Goal: Book appointment/travel/reservation

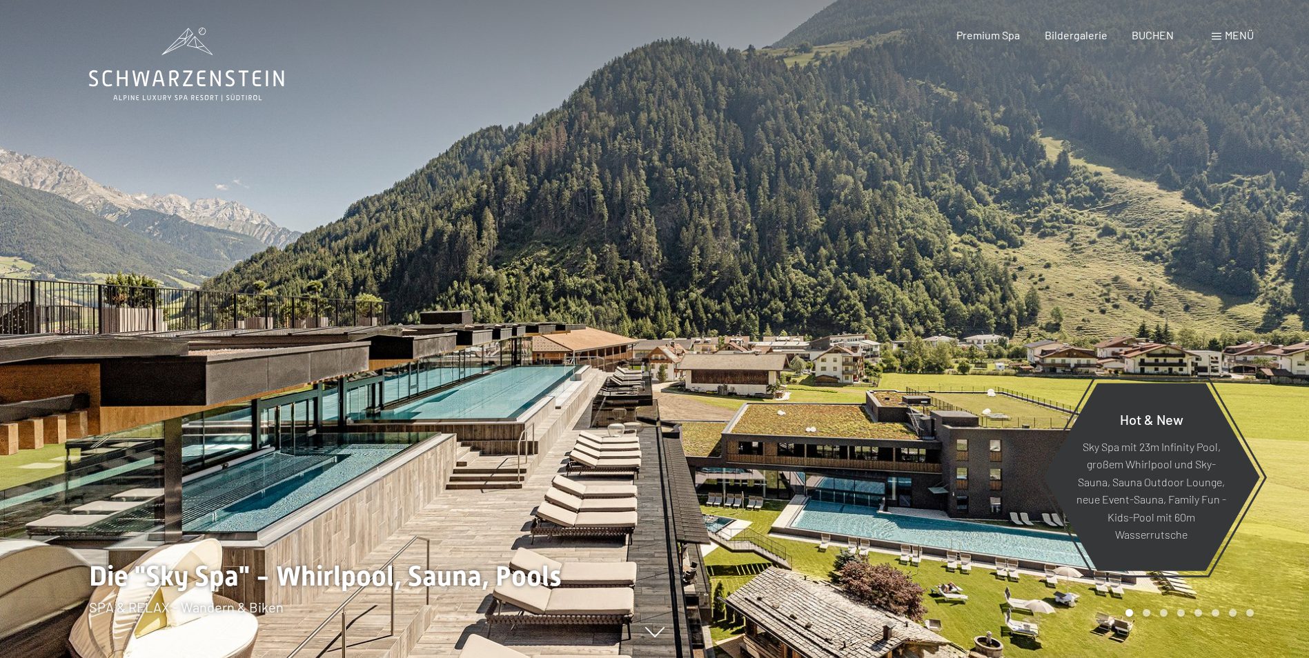
click at [1215, 36] on span at bounding box center [1217, 36] width 10 height 7
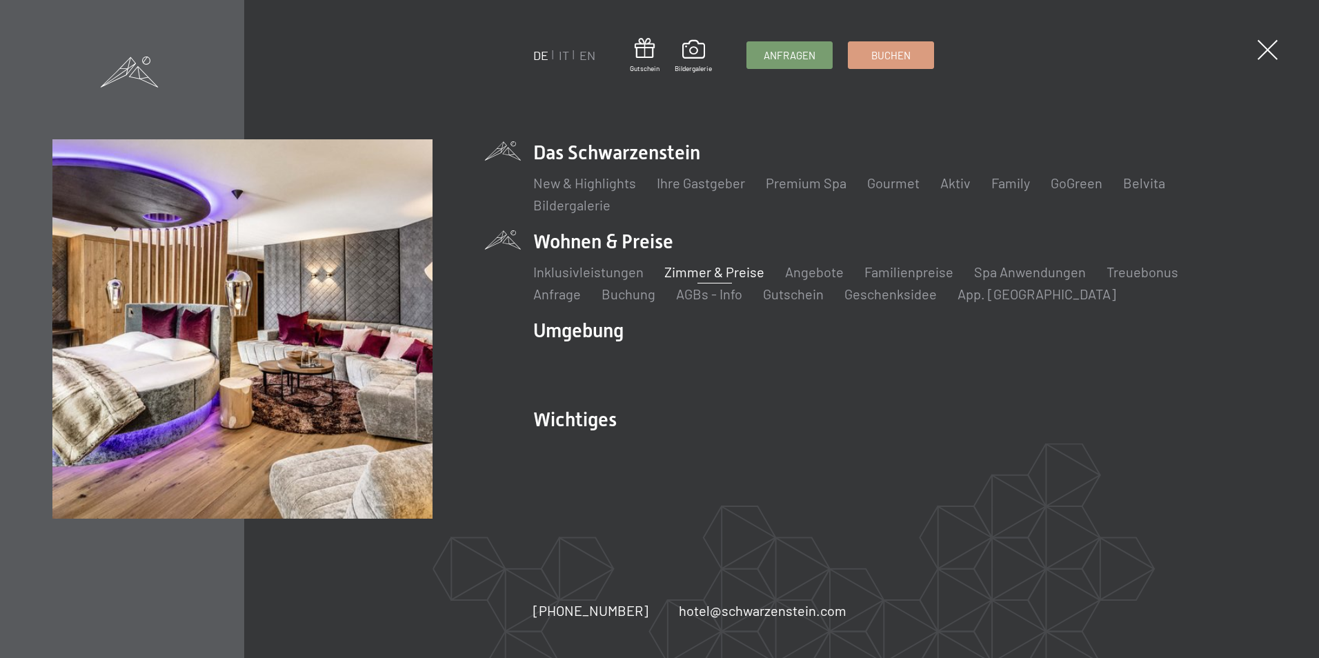
click at [691, 271] on link "Zimmer & Preise" at bounding box center [715, 272] width 100 height 17
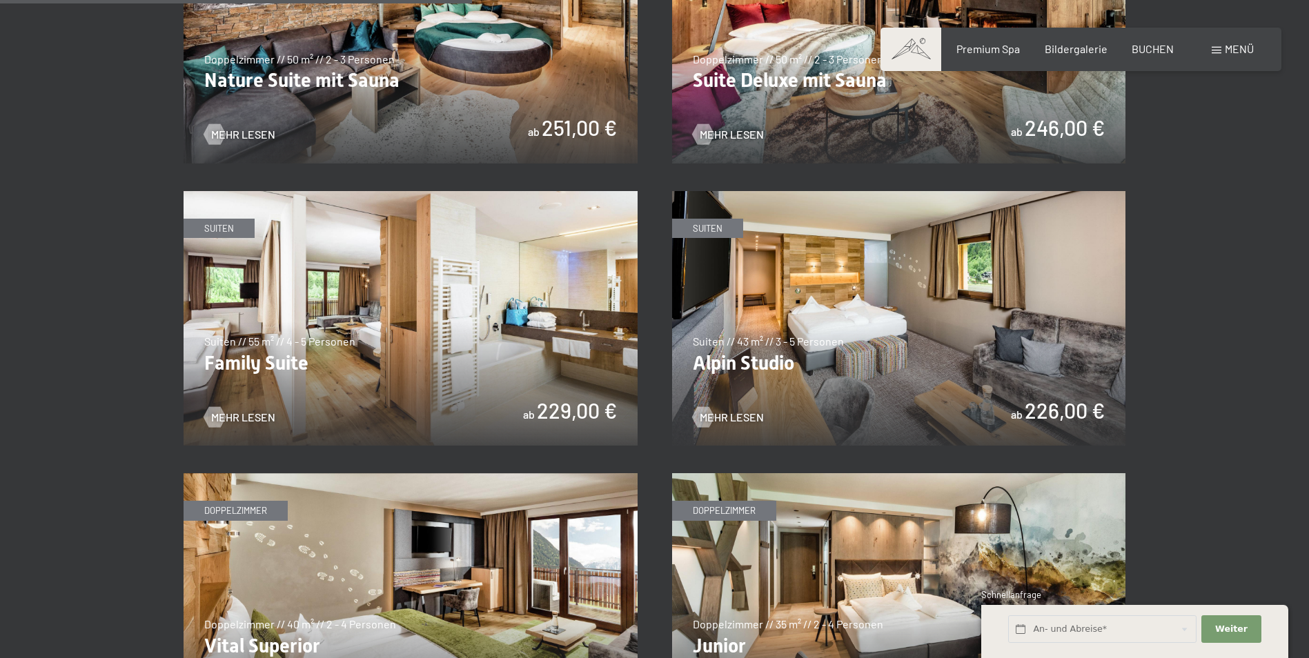
scroll to position [1593, 0]
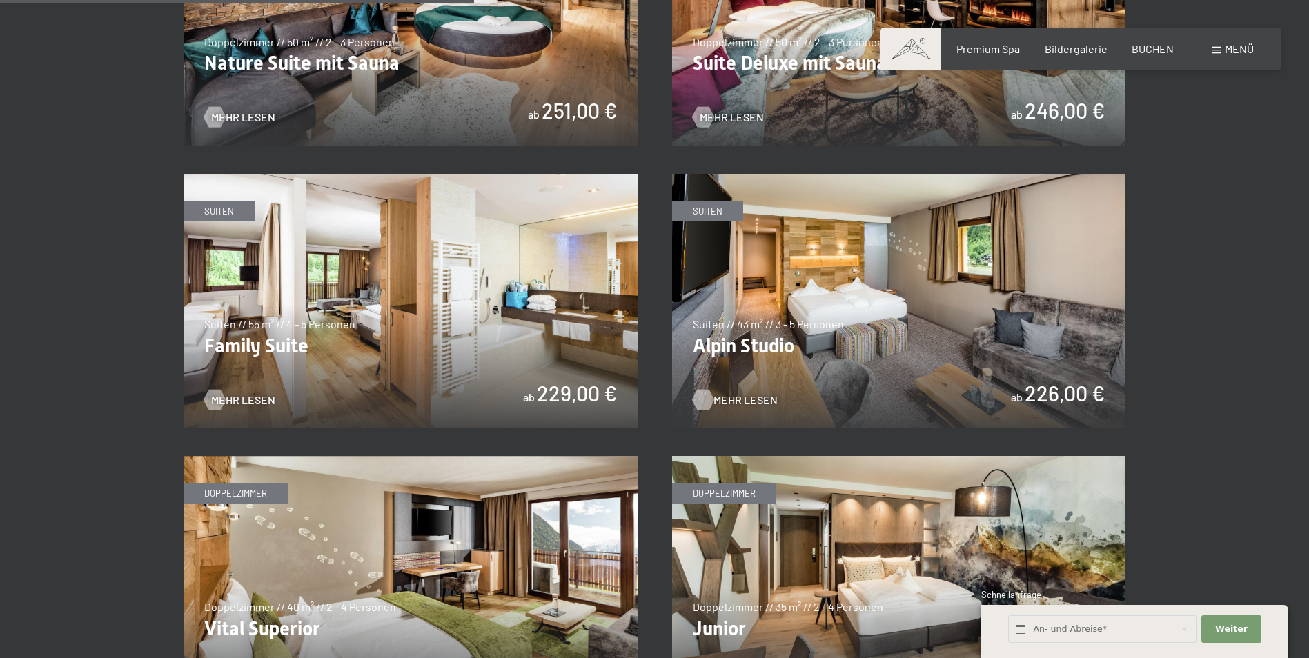
click at [738, 393] on span "Mehr Lesen" at bounding box center [746, 400] width 64 height 15
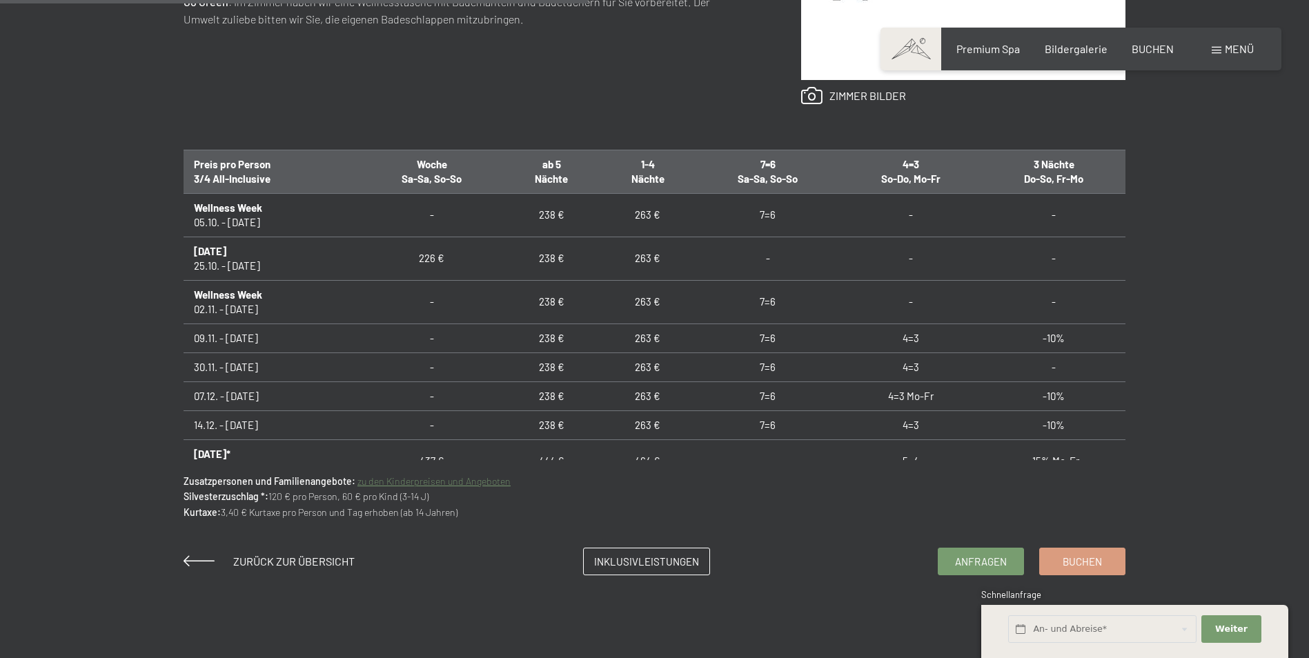
scroll to position [845, 0]
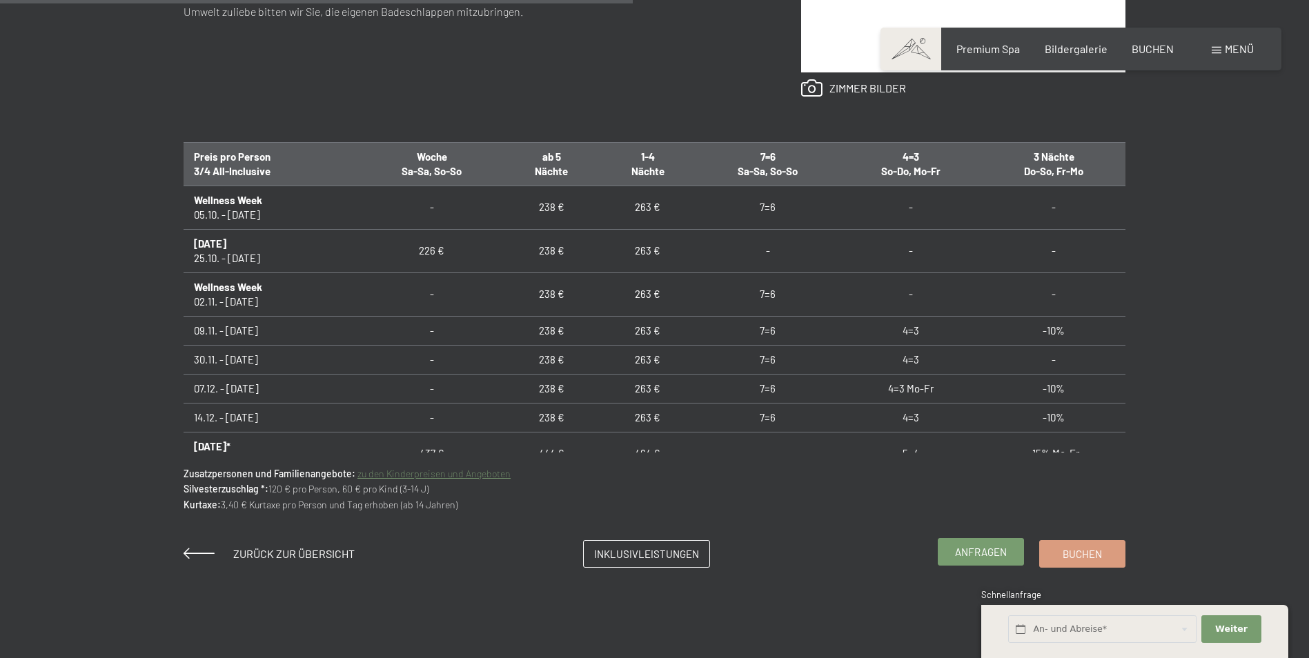
click at [1000, 555] on span "Anfragen" at bounding box center [981, 552] width 52 height 14
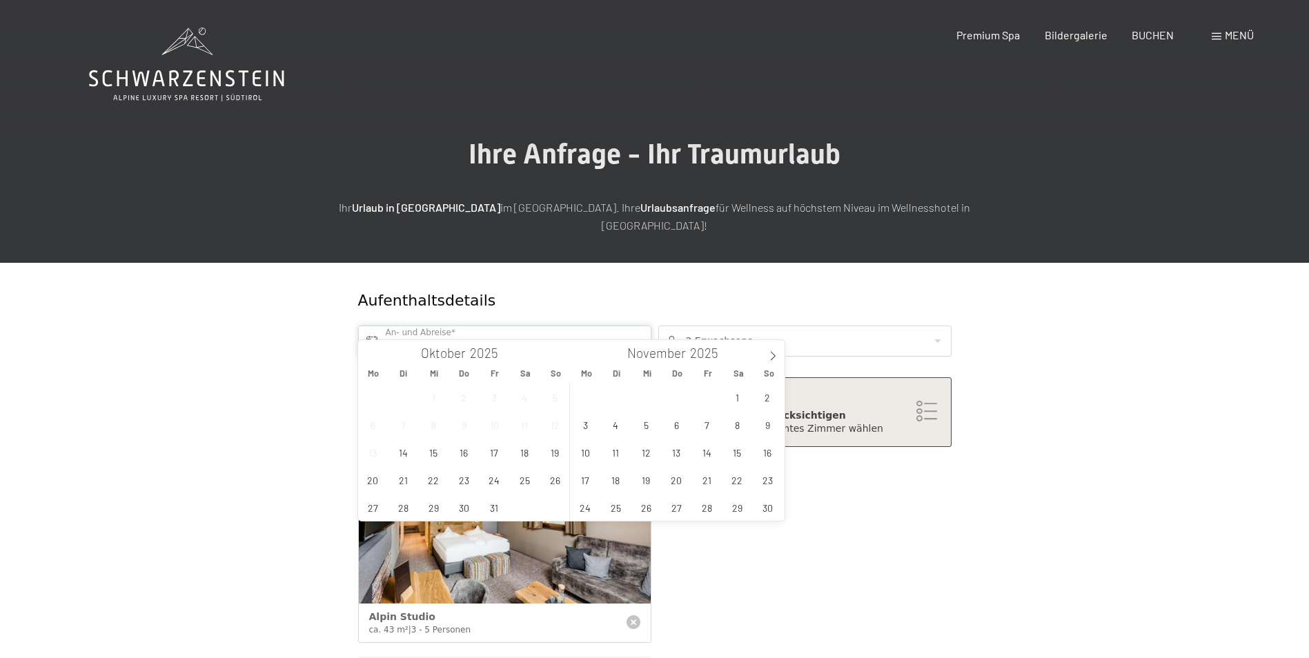
click at [564, 326] on input "text" at bounding box center [504, 341] width 293 height 31
click at [771, 352] on icon at bounding box center [773, 356] width 10 height 10
click at [735, 399] on span "6" at bounding box center [737, 397] width 27 height 27
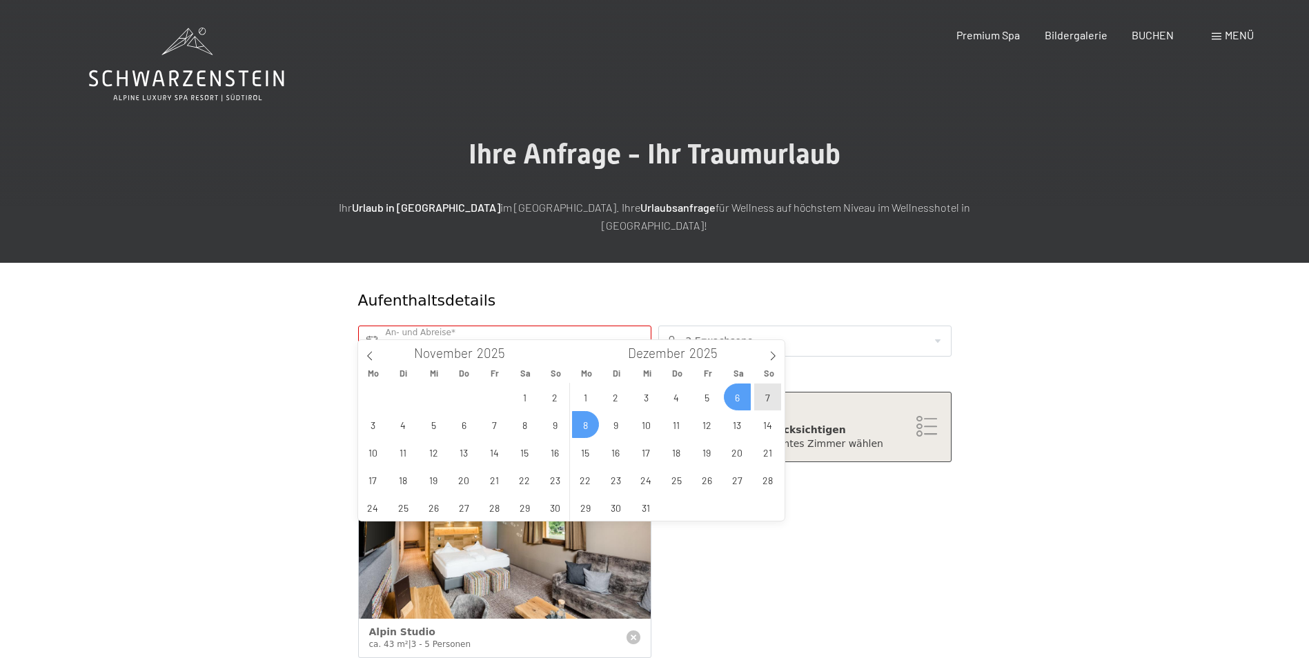
click at [587, 433] on span "8" at bounding box center [585, 424] width 27 height 27
type input "Sa. 06.12.2025 - Mo. 08.12.2025"
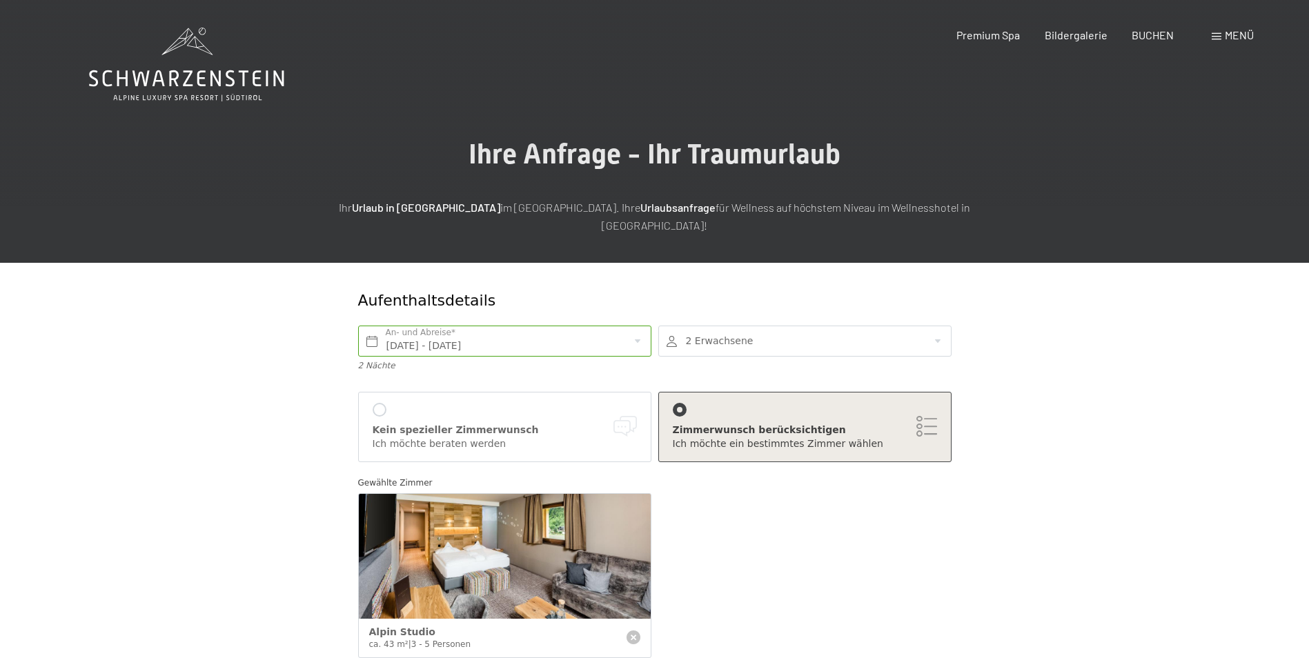
click at [933, 326] on div at bounding box center [804, 341] width 293 height 31
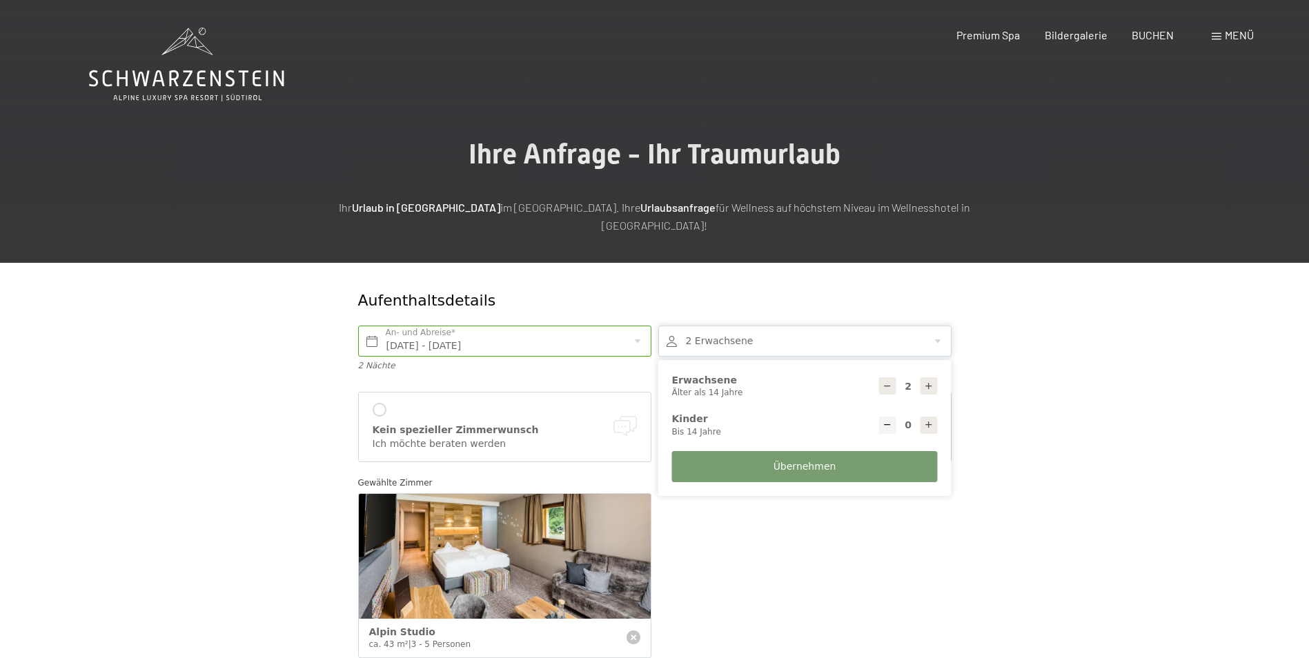
click at [928, 382] on icon at bounding box center [929, 387] width 10 height 10
type input "3"
click at [817, 460] on span "Übernehmen" at bounding box center [805, 467] width 63 height 14
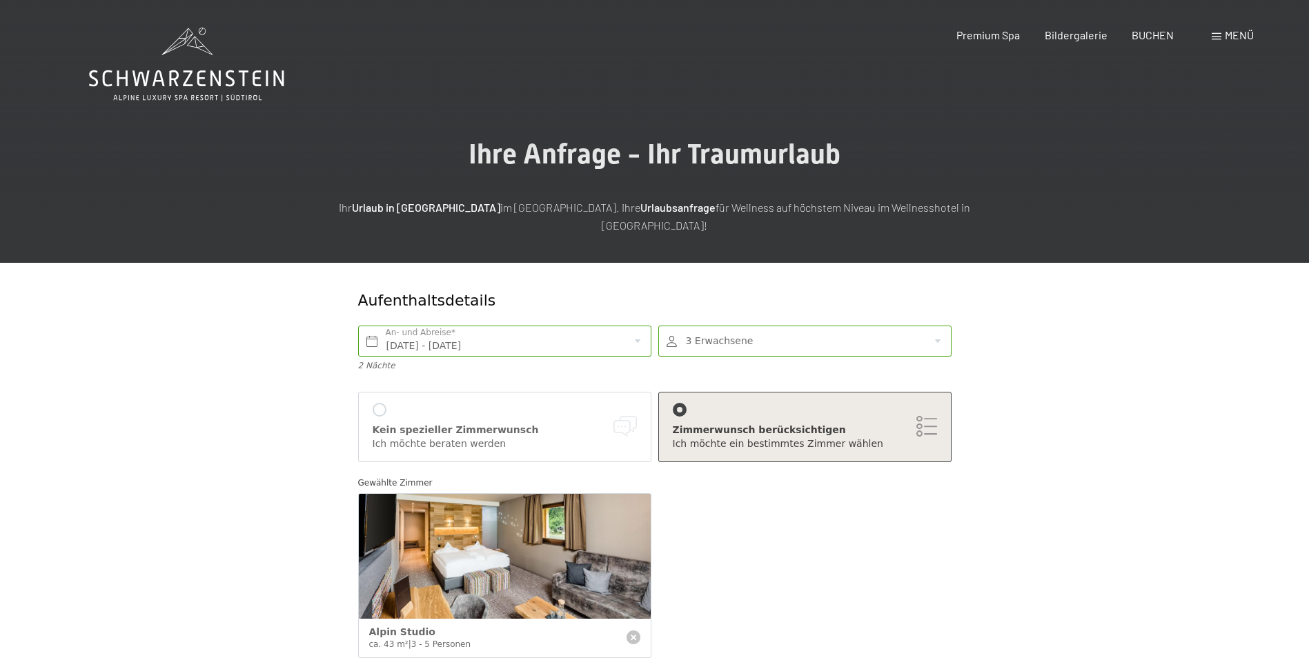
click at [821, 424] on div "Zimmerwunsch berücksichtigen" at bounding box center [805, 431] width 264 height 14
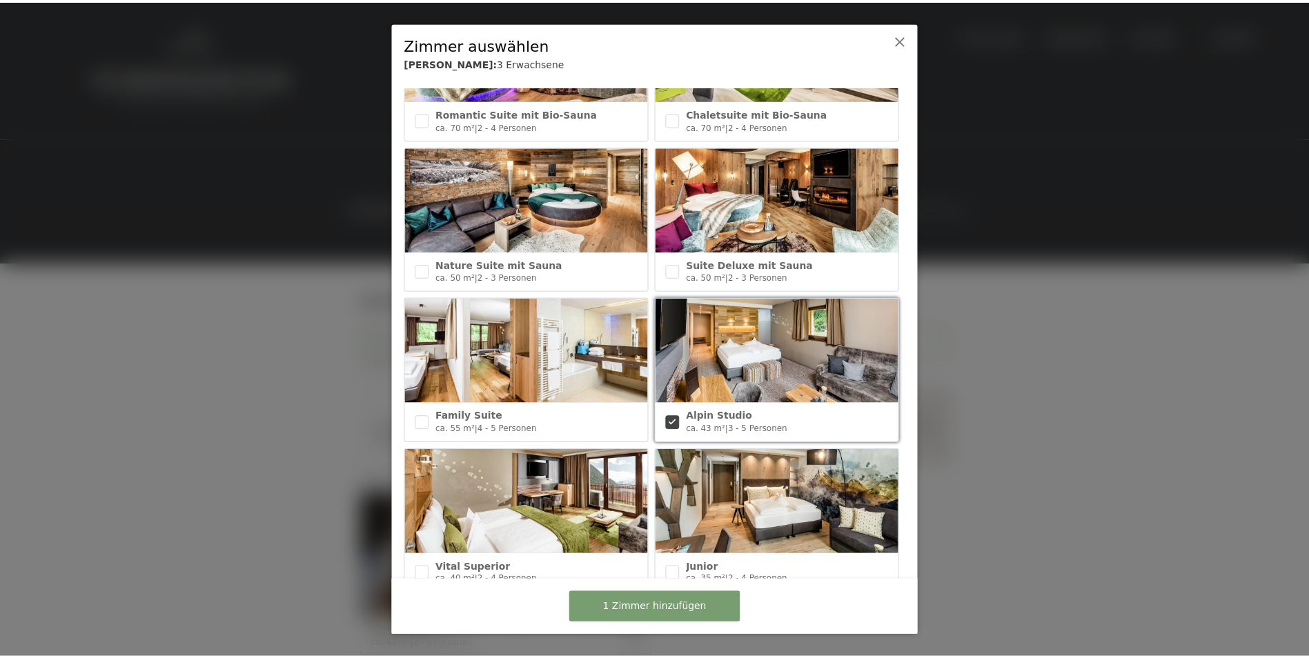
scroll to position [263, 0]
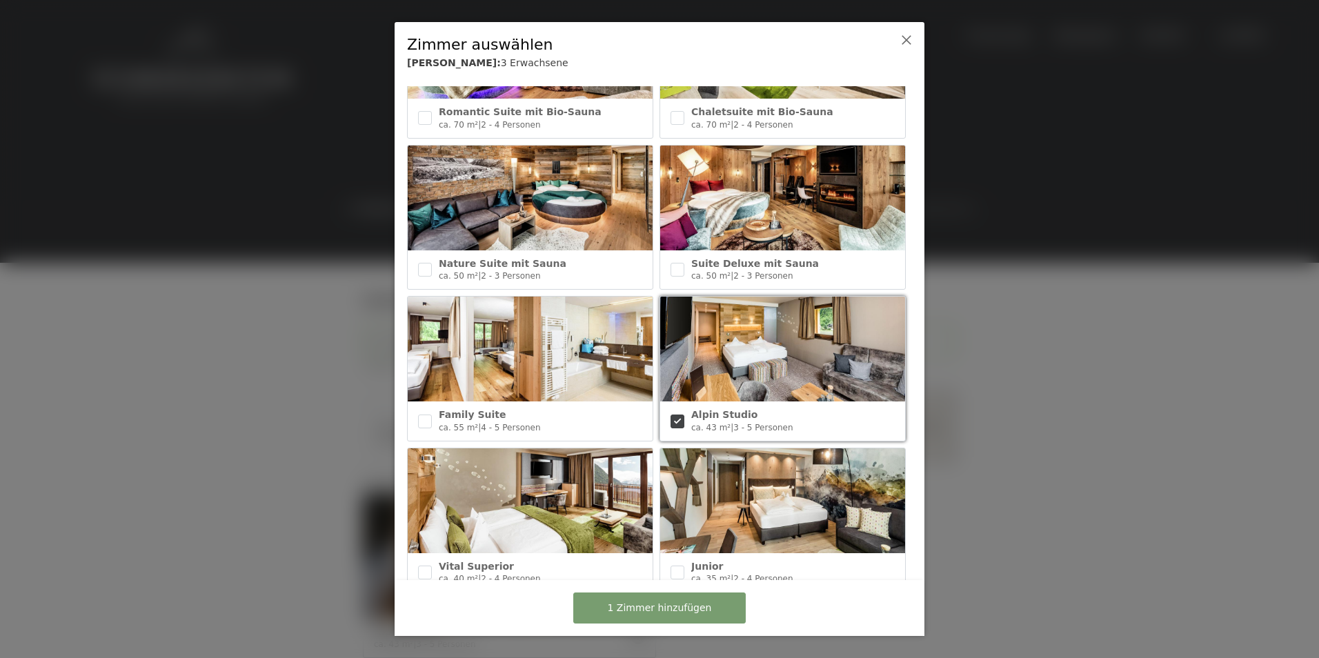
click at [718, 378] on img at bounding box center [782, 349] width 245 height 105
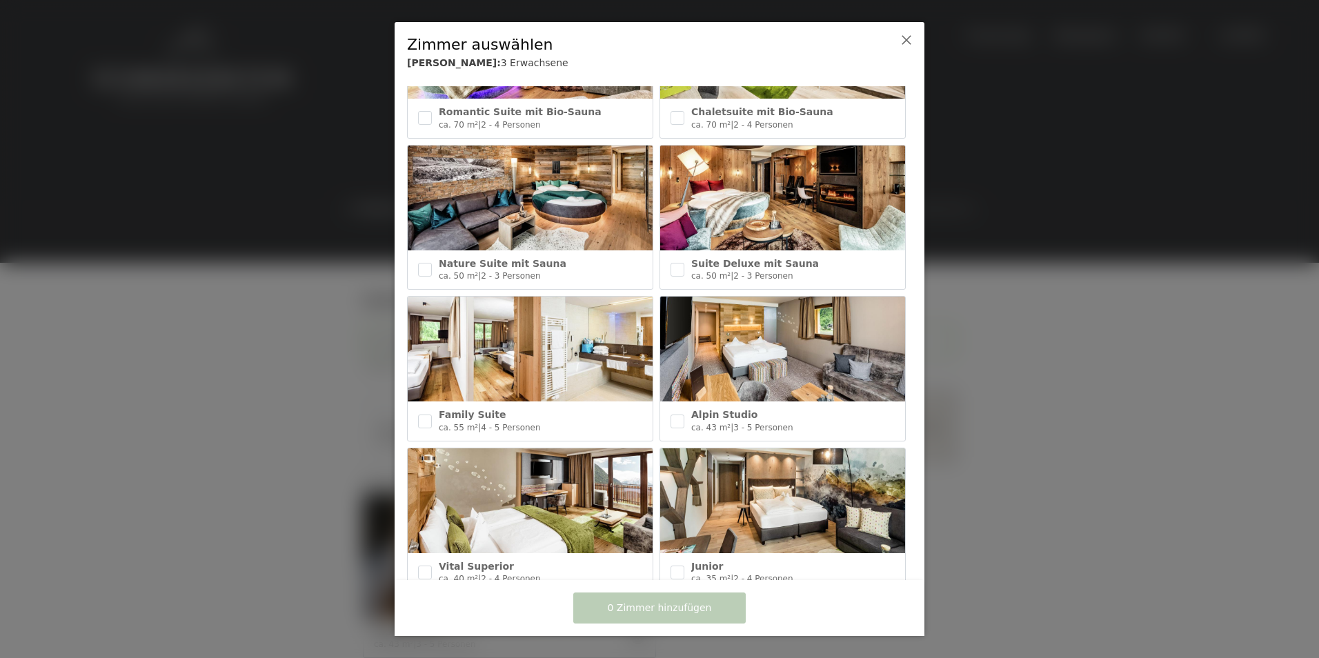
click at [718, 378] on img at bounding box center [782, 349] width 245 height 105
checkbox input "true"
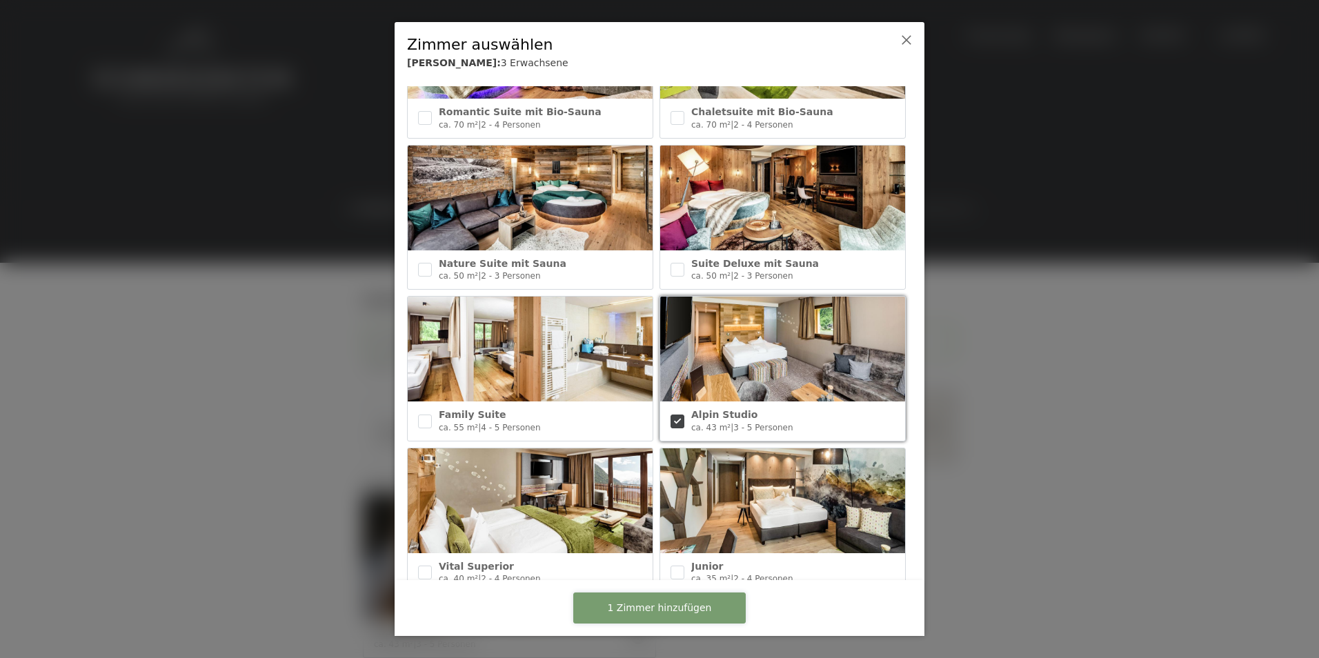
click at [665, 606] on span "1 Zimmer hinzufügen" at bounding box center [660, 609] width 104 height 14
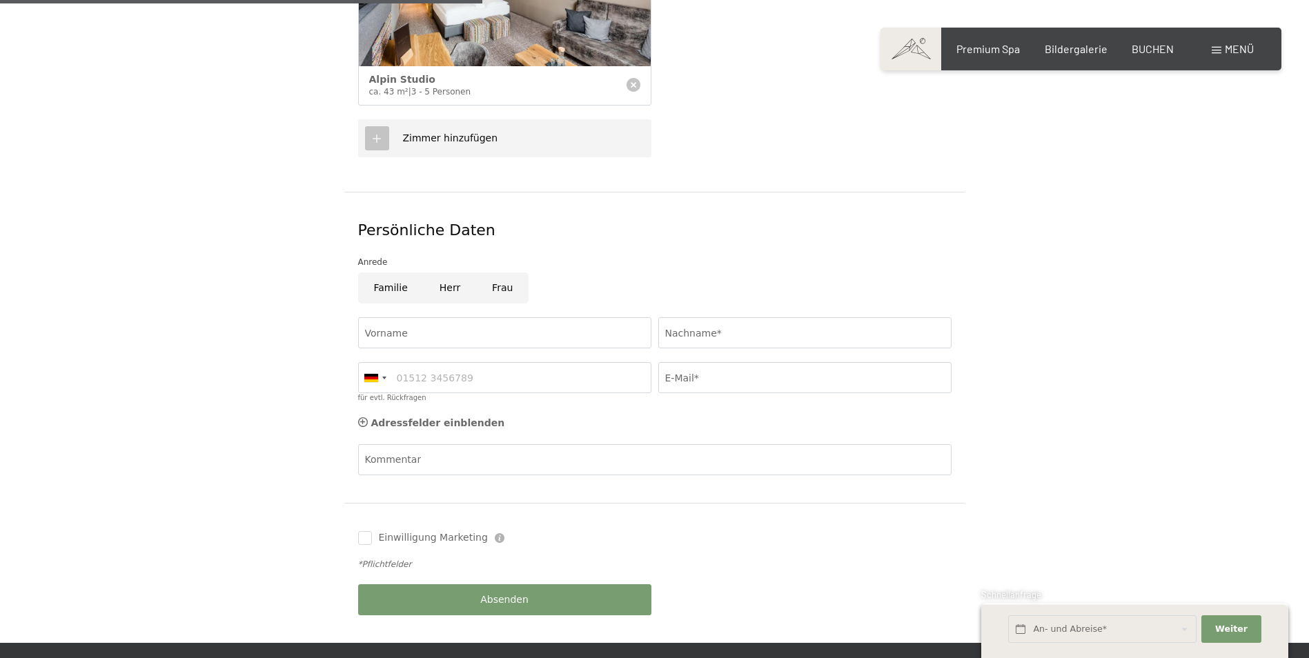
scroll to position [555, 0]
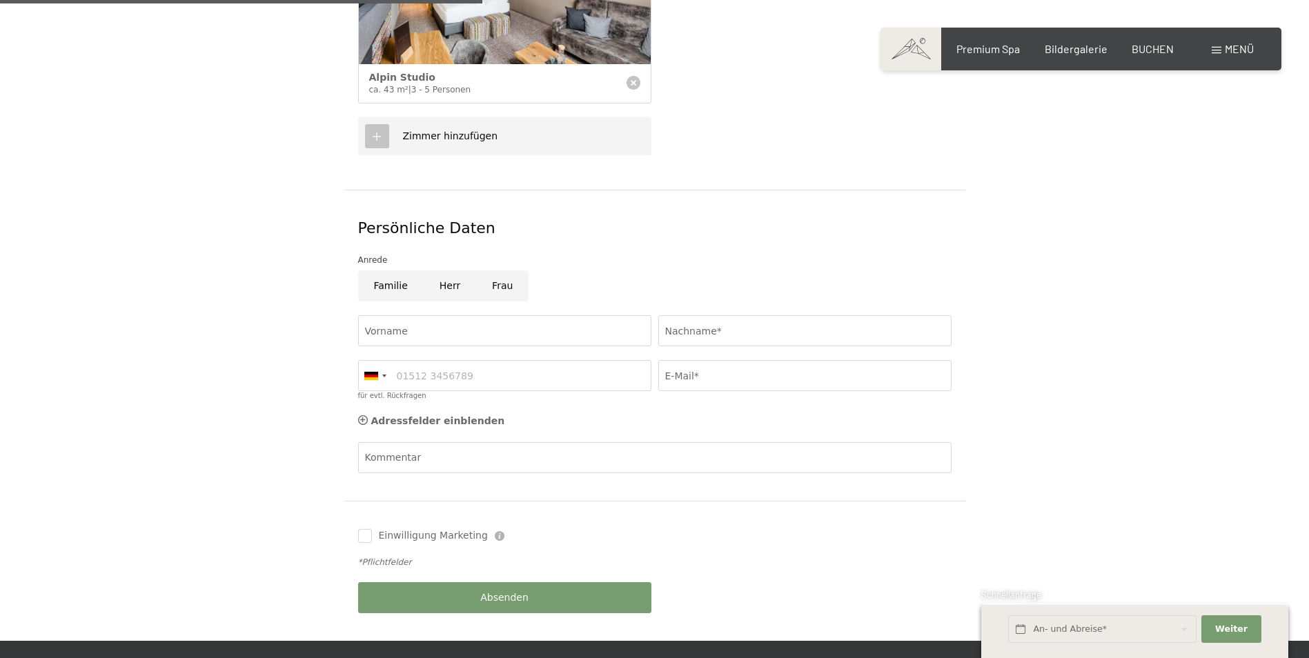
click at [398, 271] on input "Familie" at bounding box center [391, 286] width 66 height 31
radio input "true"
click at [680, 315] on input "Nachname*" at bounding box center [804, 330] width 293 height 31
type input "Leichter"
type input "Christian"
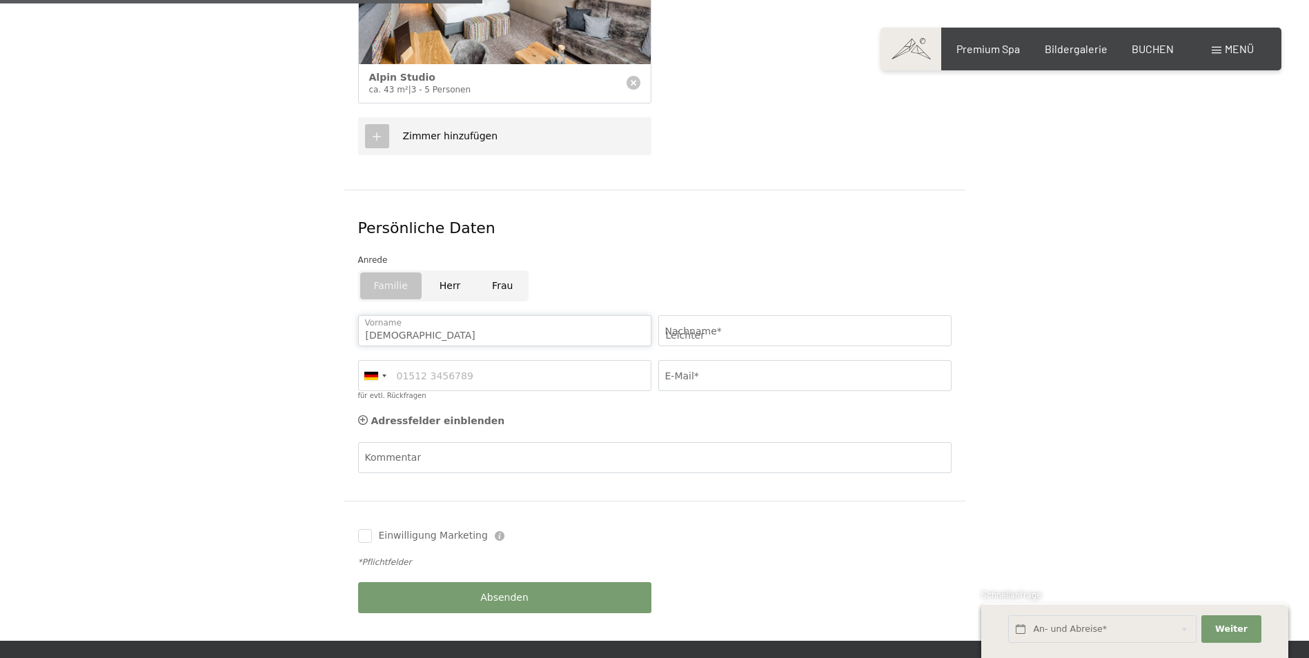
type input "06606775929"
type input "fam.leichter@aon.at"
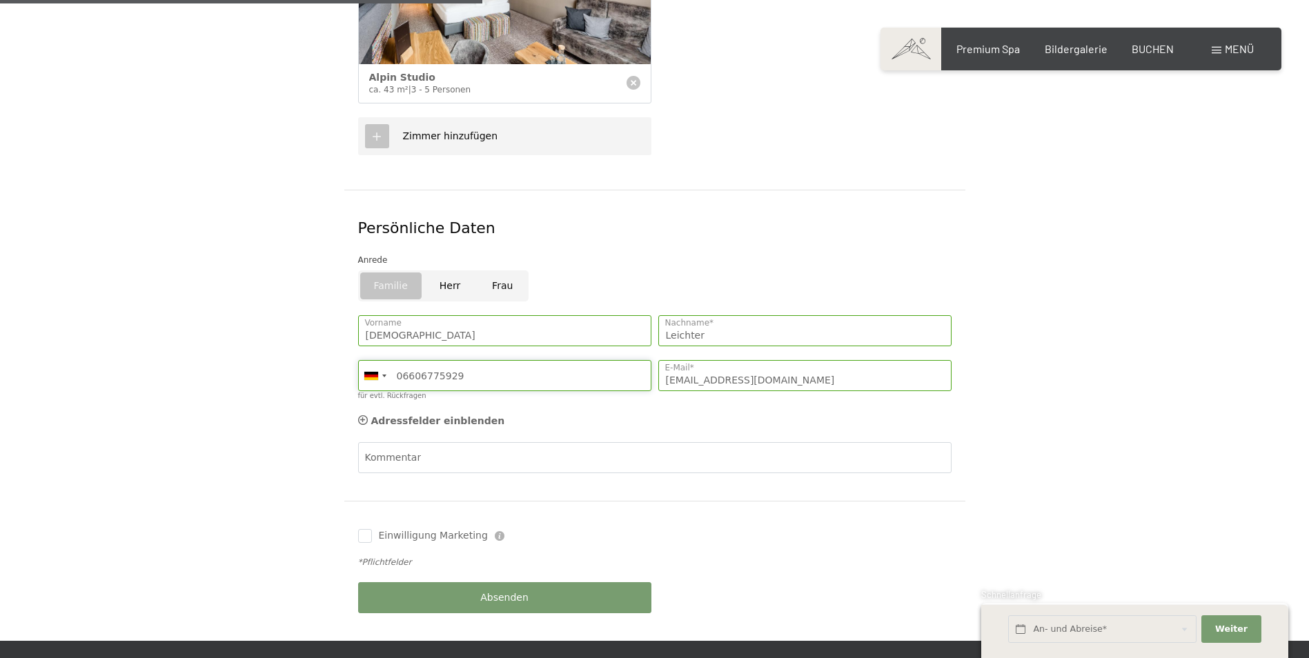
click at [500, 360] on input "06606775929" at bounding box center [504, 375] width 293 height 31
type input "0"
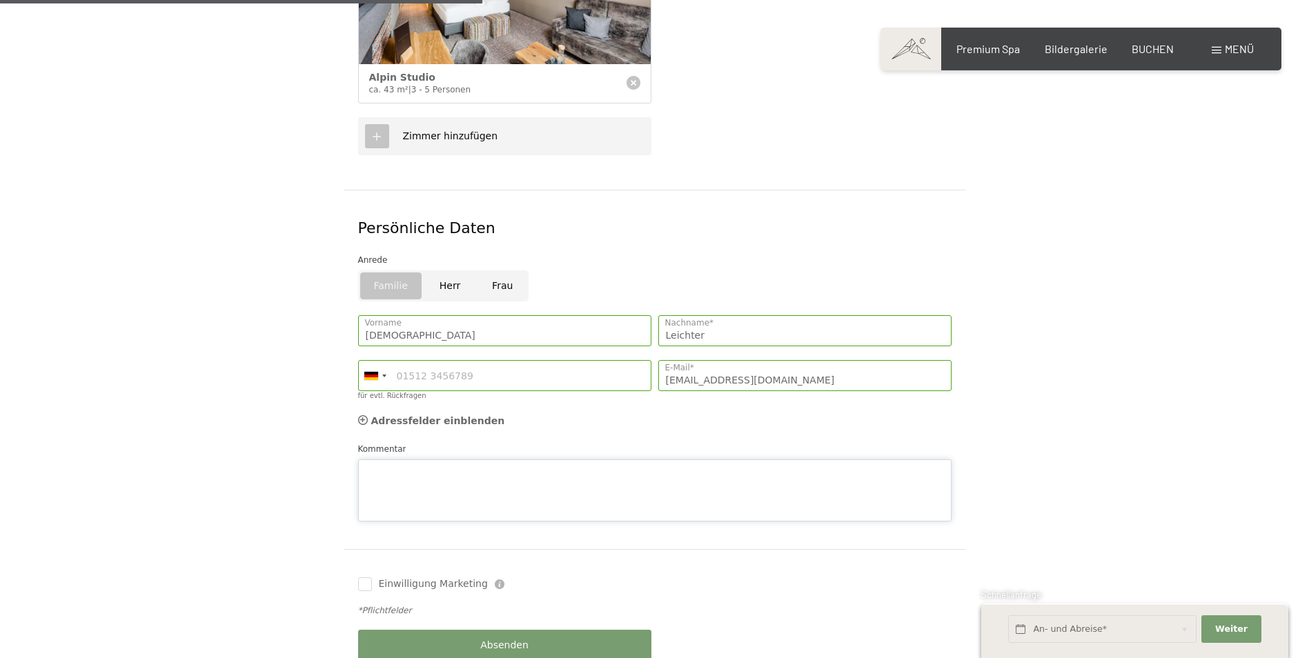
click at [398, 442] on div "Kommentar" at bounding box center [654, 481] width 593 height 79
type textarea "Die 3 Person ist unsere 17 jährige Tochter! Kein Teppichboden und das Kinderzim…"
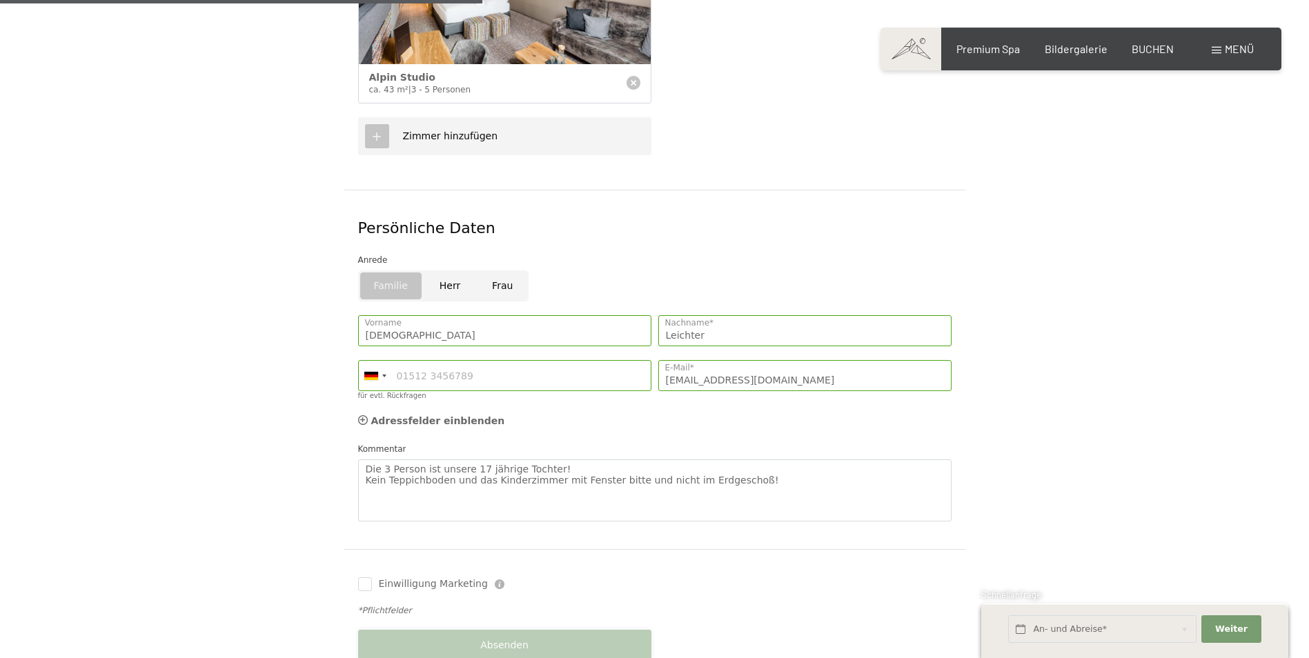
click at [618, 630] on button "Absenden" at bounding box center [504, 645] width 293 height 31
